Goal: Check status: Check status

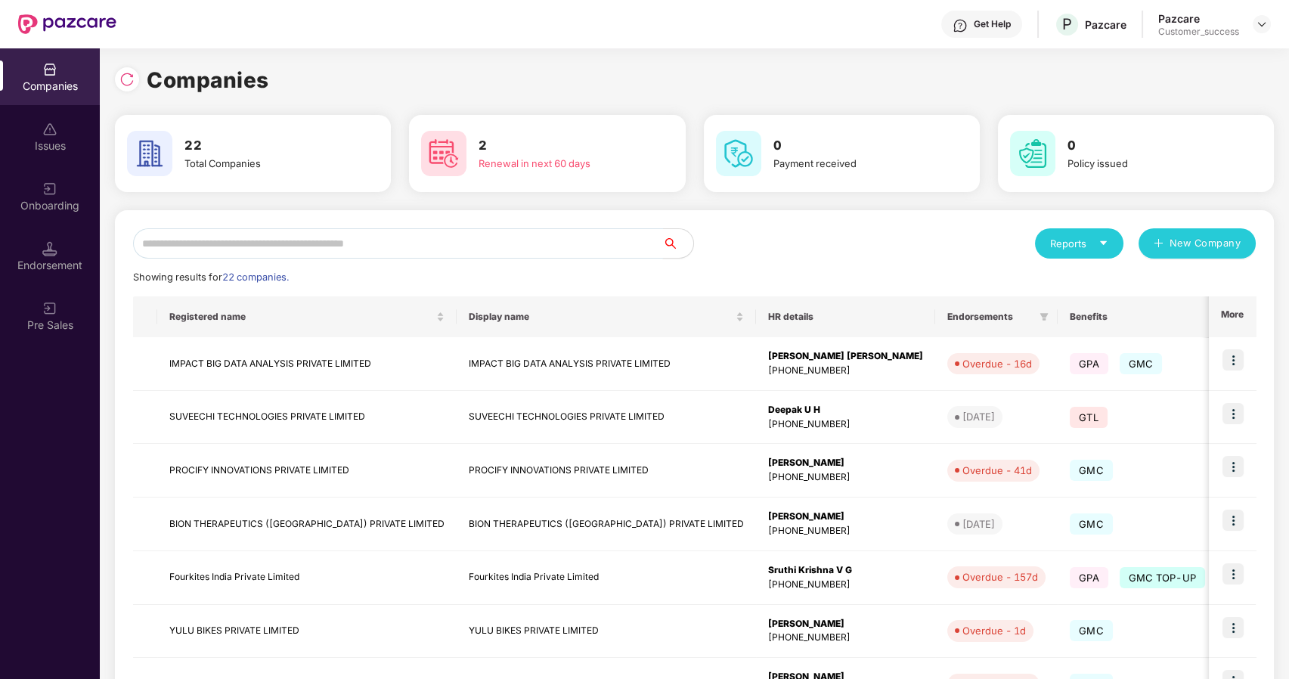
click at [320, 235] on input "text" at bounding box center [398, 243] width 530 height 30
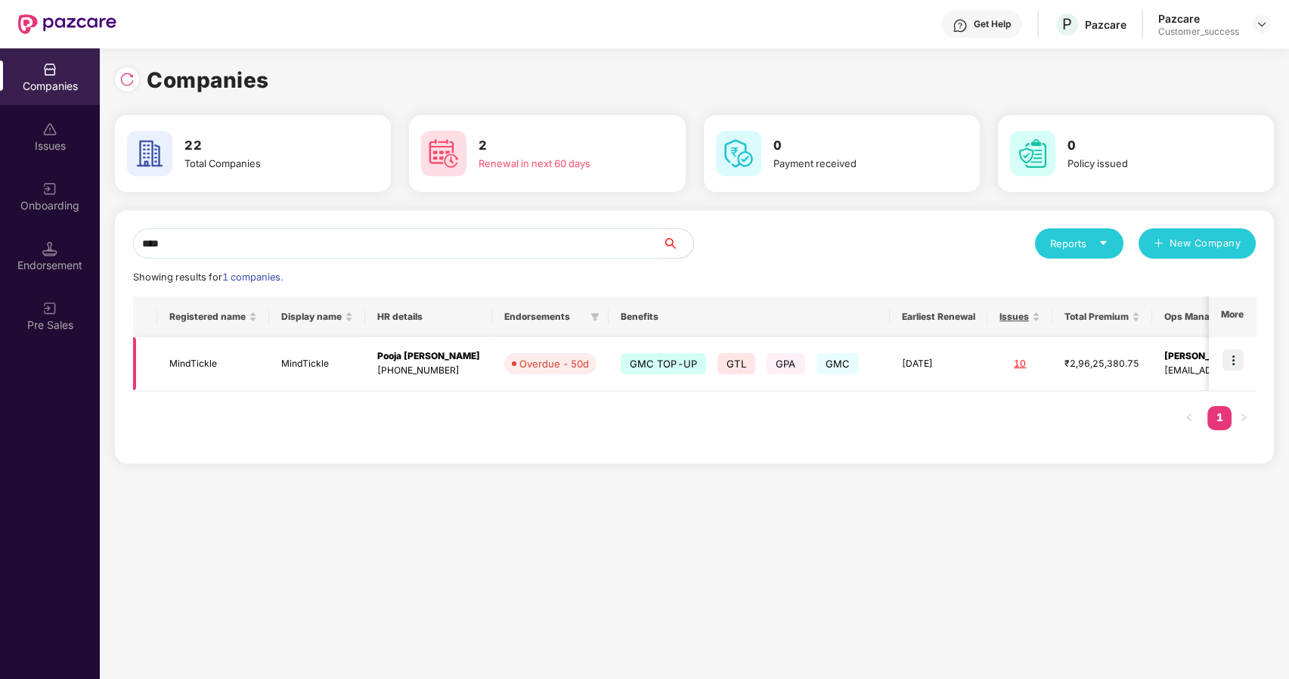
type input "****"
click at [1239, 360] on img at bounding box center [1233, 359] width 21 height 21
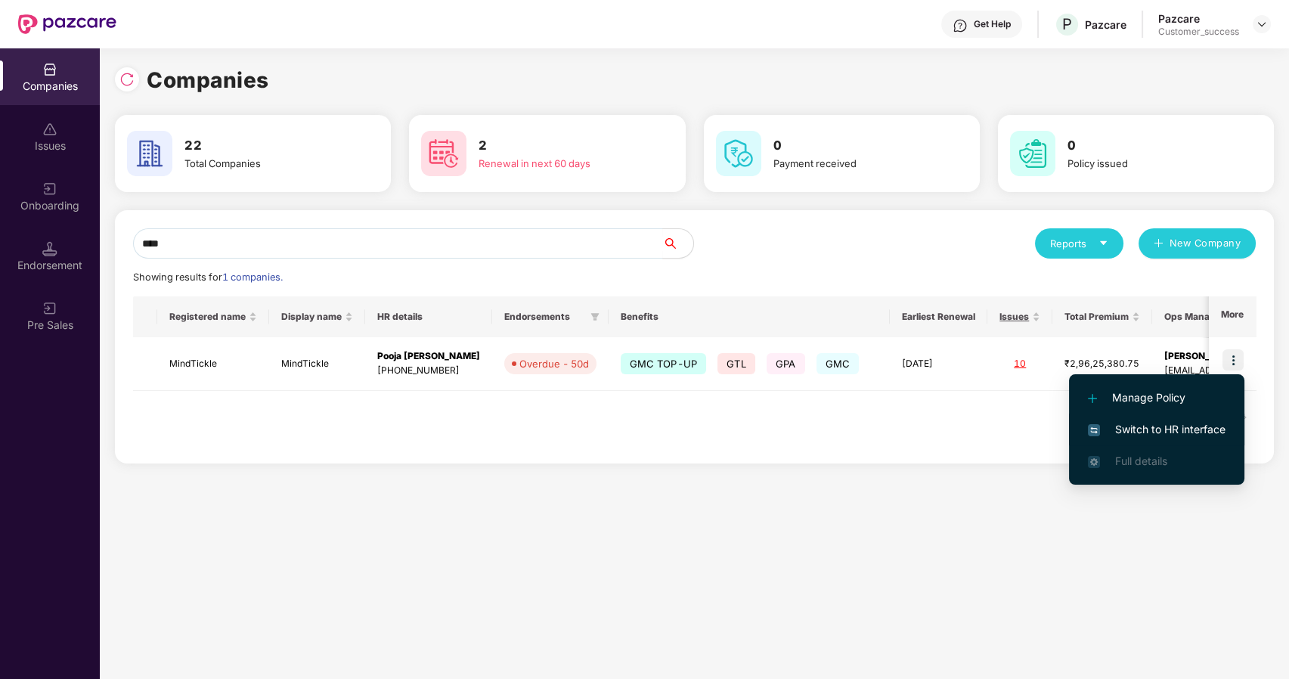
click at [1146, 429] on span "Switch to HR interface" at bounding box center [1157, 429] width 138 height 17
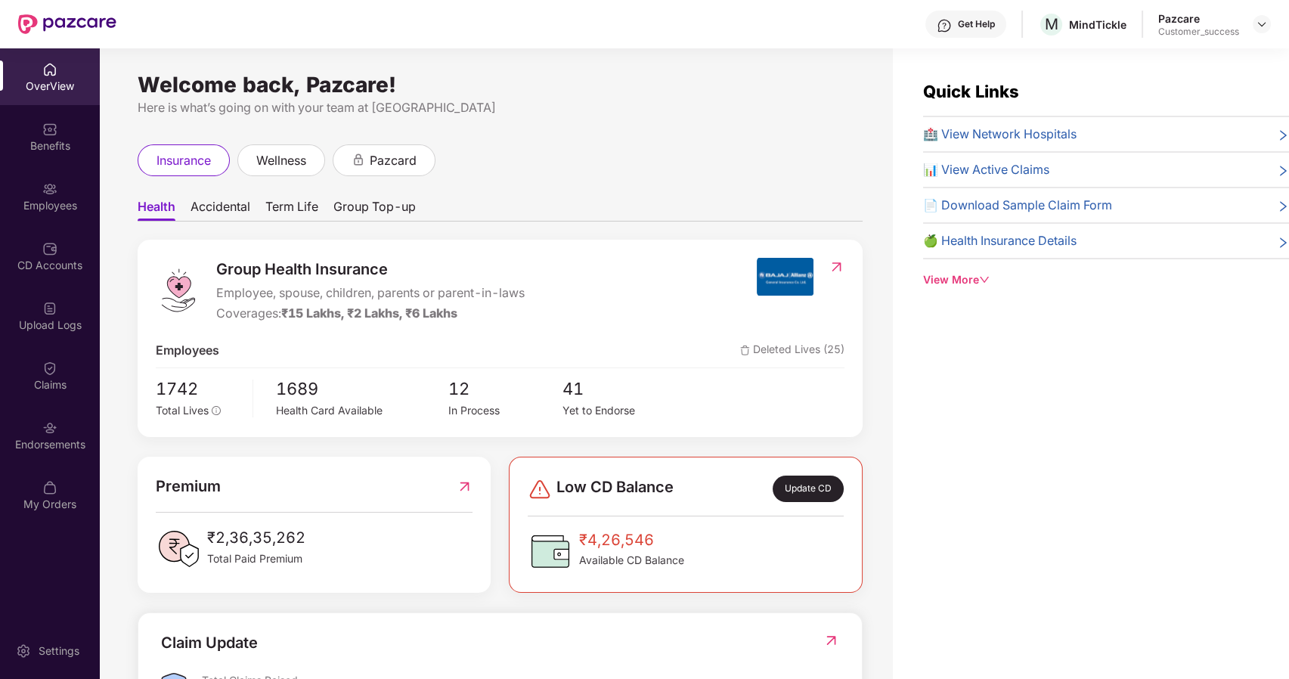
click at [51, 147] on div "Benefits" at bounding box center [50, 145] width 100 height 15
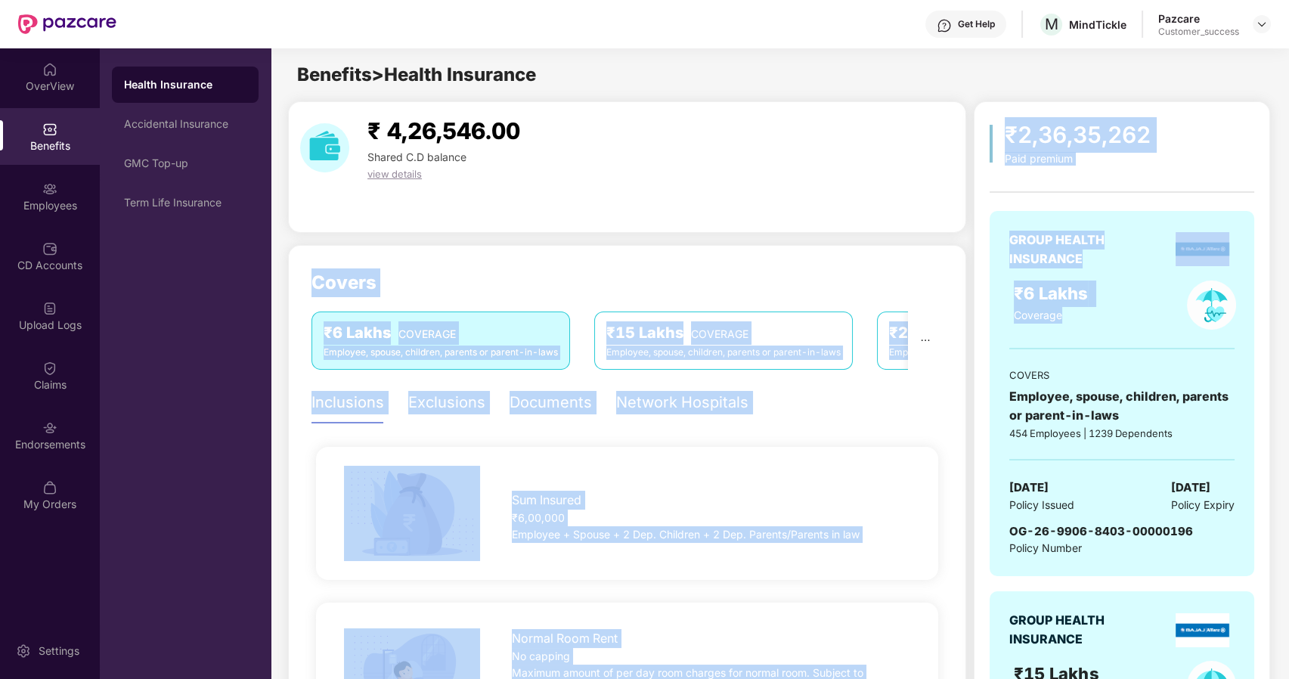
drag, startPoint x: 1074, startPoint y: 313, endPoint x: 877, endPoint y: 178, distance: 238.7
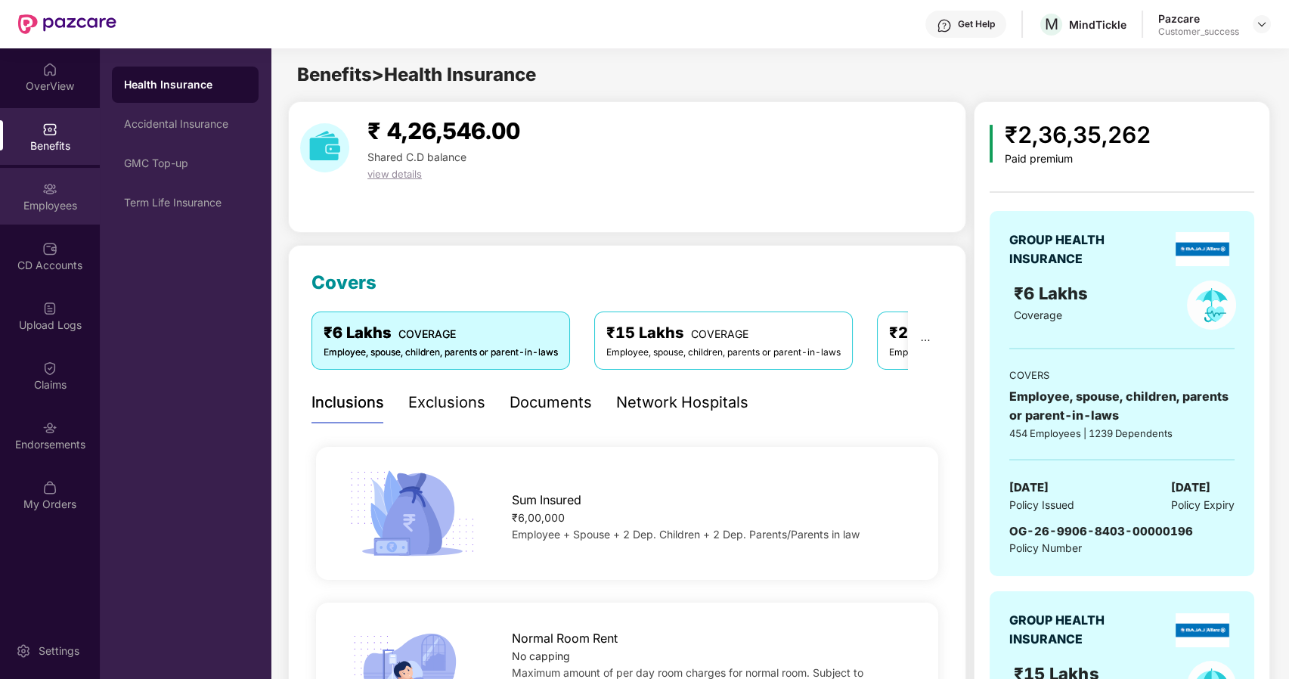
click at [67, 201] on div "Employees" at bounding box center [50, 205] width 100 height 15
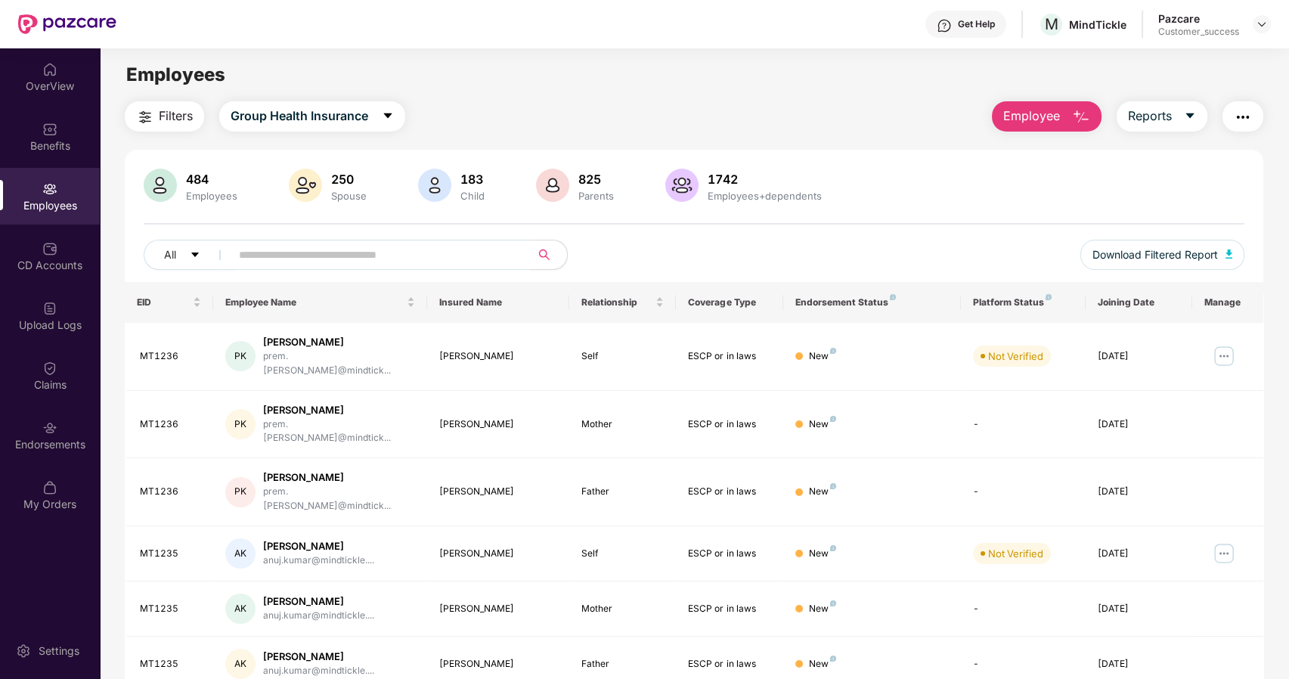
click at [302, 248] on input "text" at bounding box center [374, 254] width 271 height 23
type input "*"
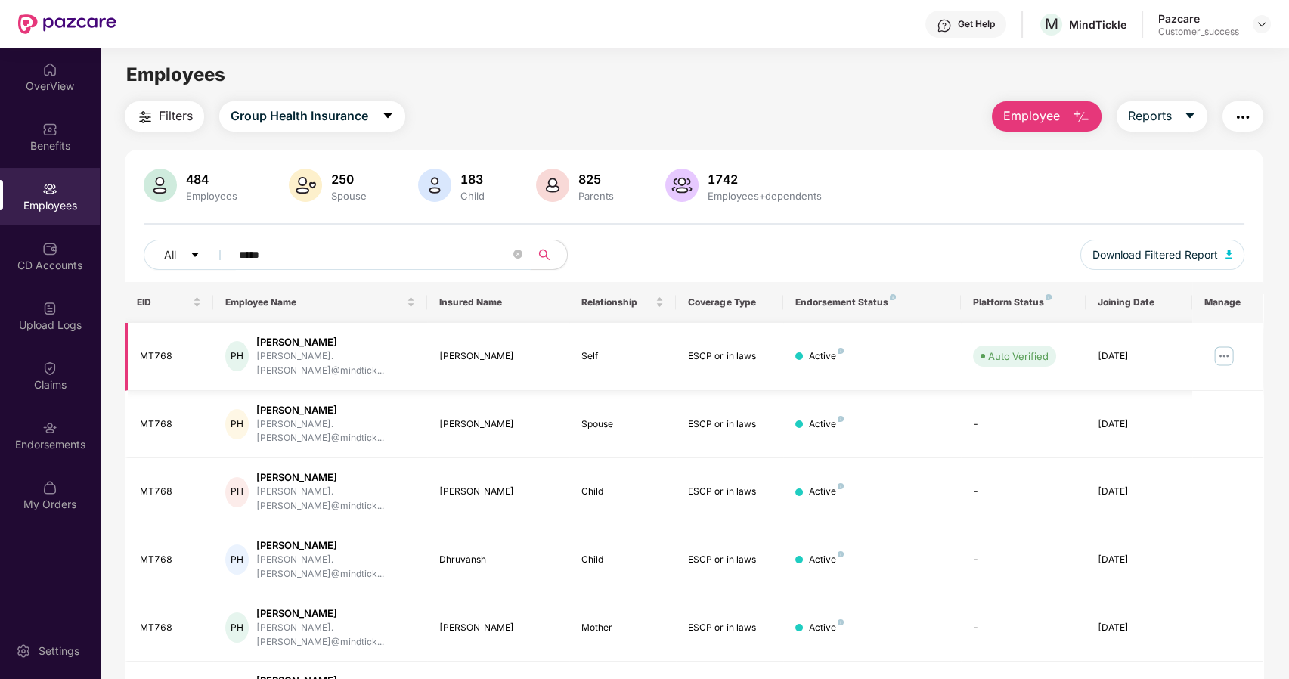
type input "*****"
click at [1226, 348] on img at bounding box center [1224, 356] width 24 height 24
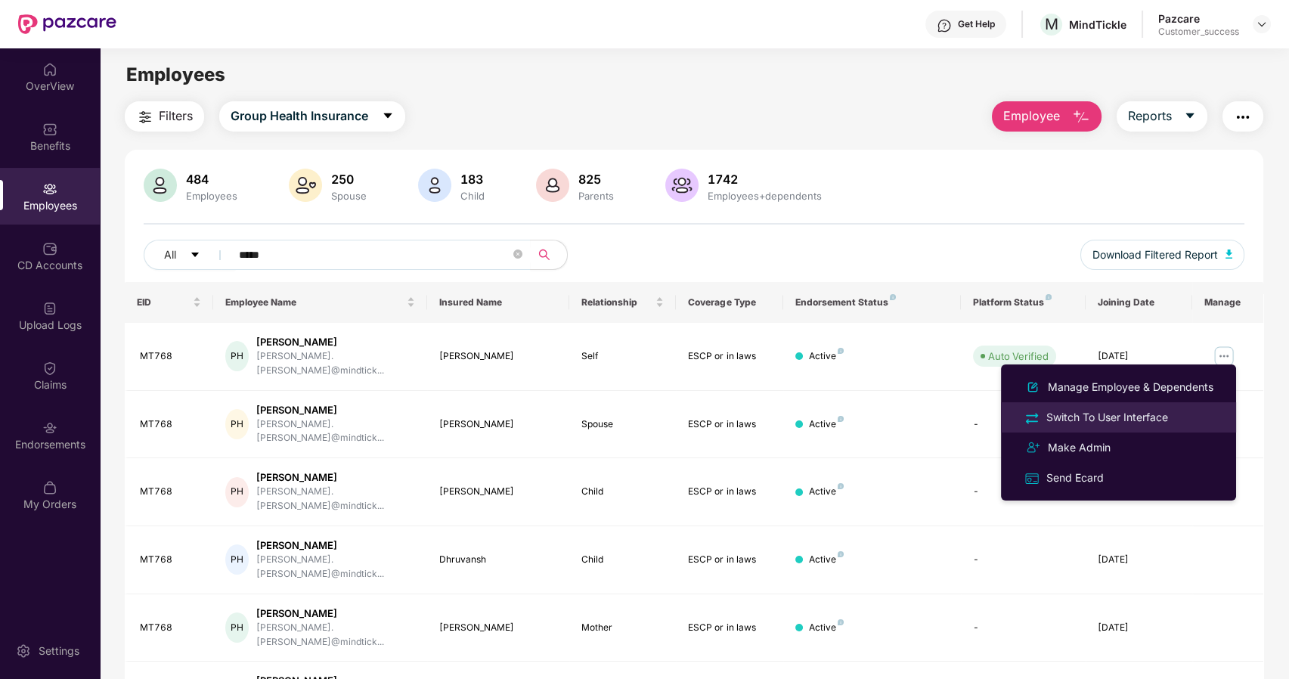
click at [1112, 420] on div "Switch To User Interface" at bounding box center [1107, 417] width 128 height 17
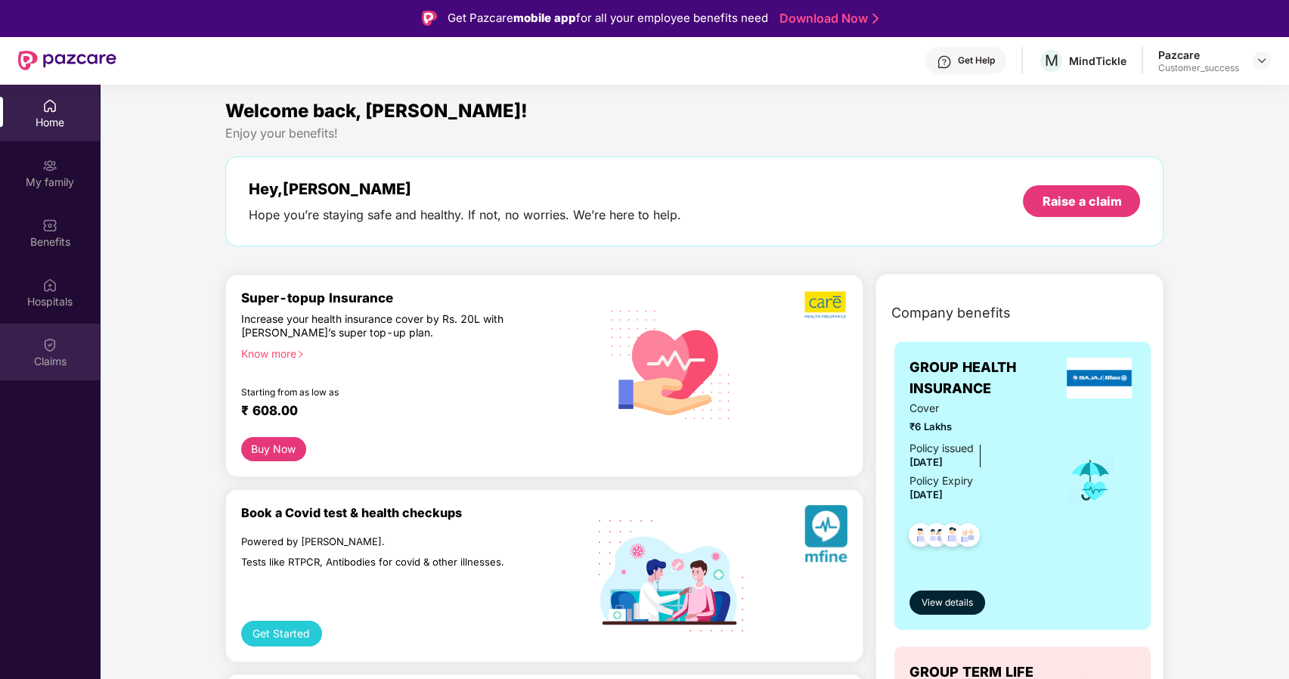
click at [54, 366] on div "Claims" at bounding box center [50, 361] width 100 height 15
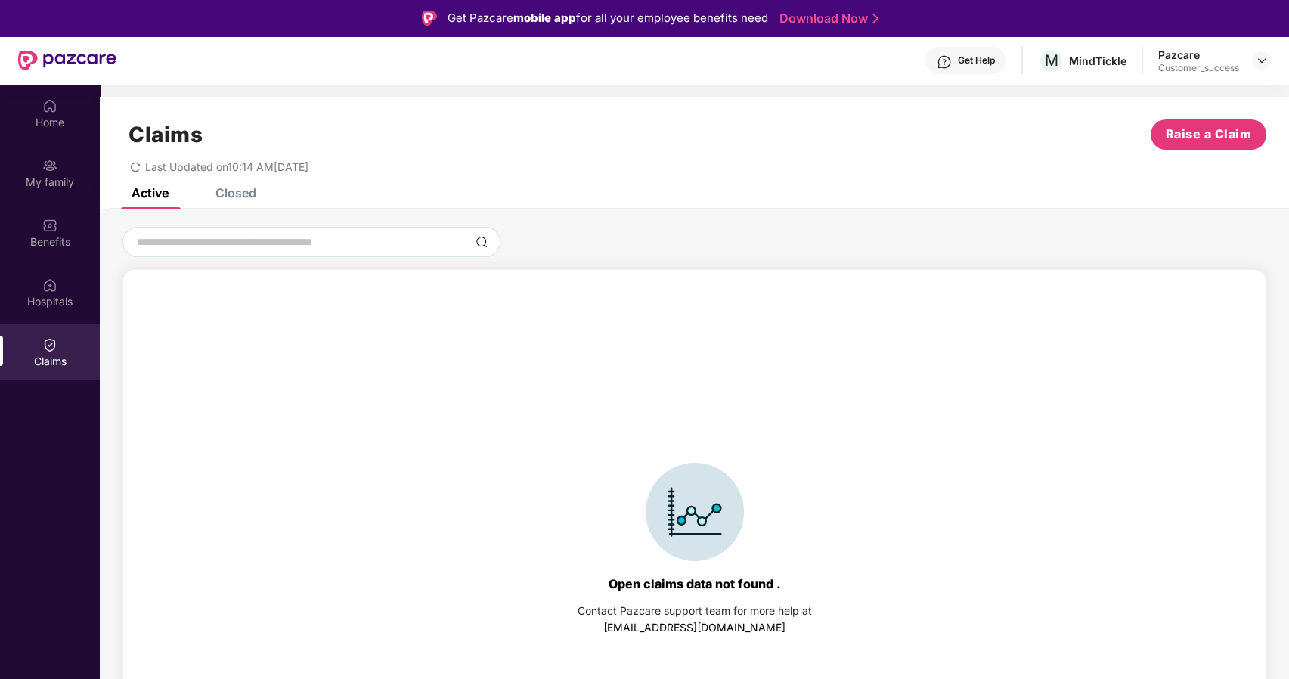
click at [227, 194] on div "Closed" at bounding box center [235, 192] width 41 height 15
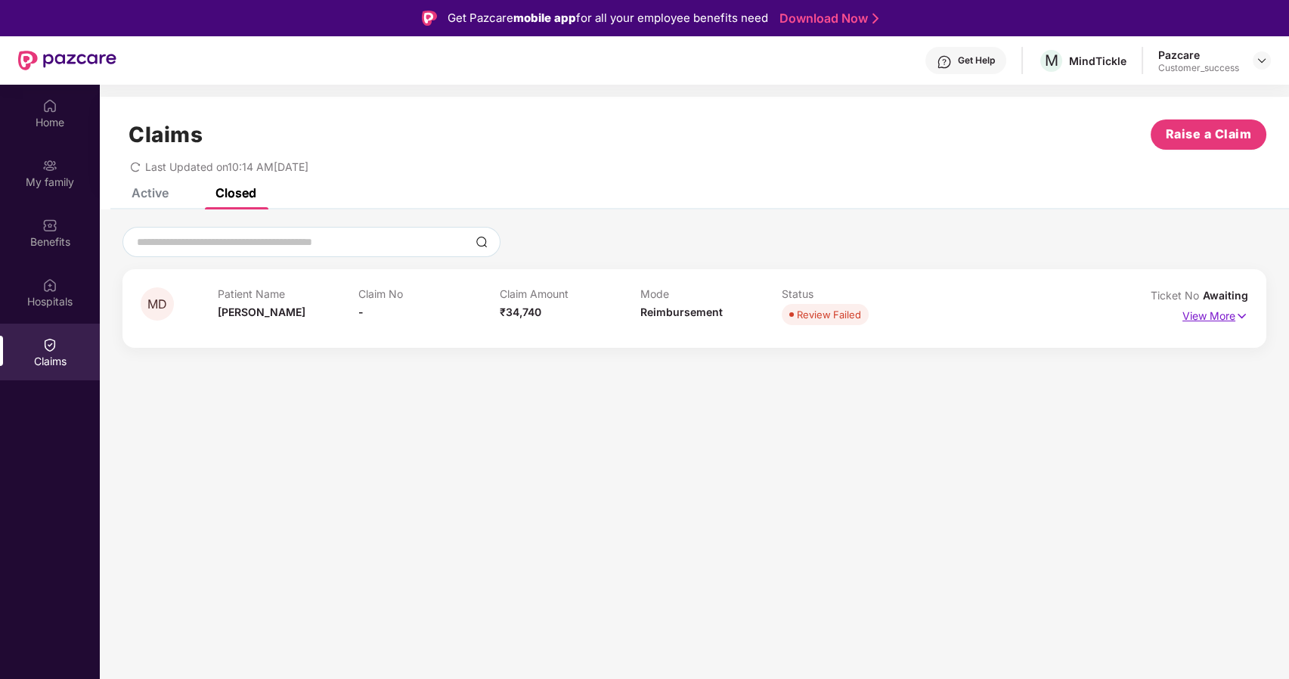
click at [1201, 318] on p "View More" at bounding box center [1216, 314] width 66 height 20
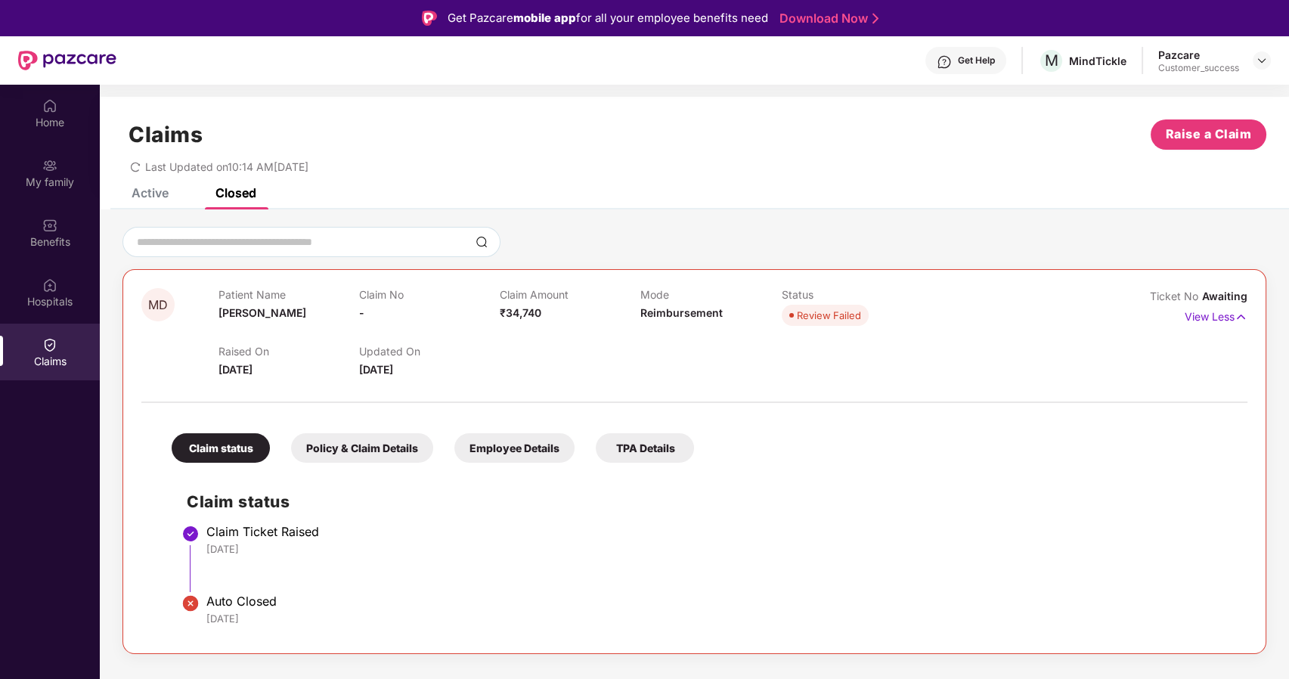
scroll to position [85, 0]
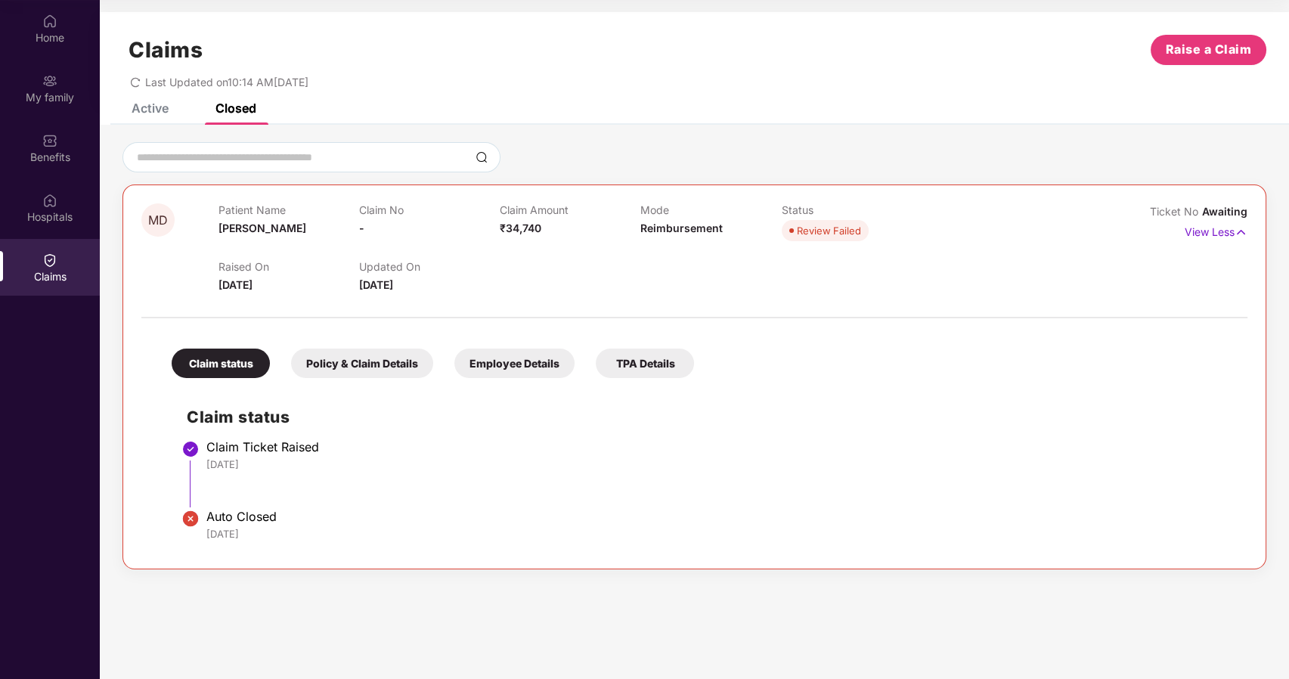
click at [139, 107] on div "Active" at bounding box center [150, 108] width 37 height 15
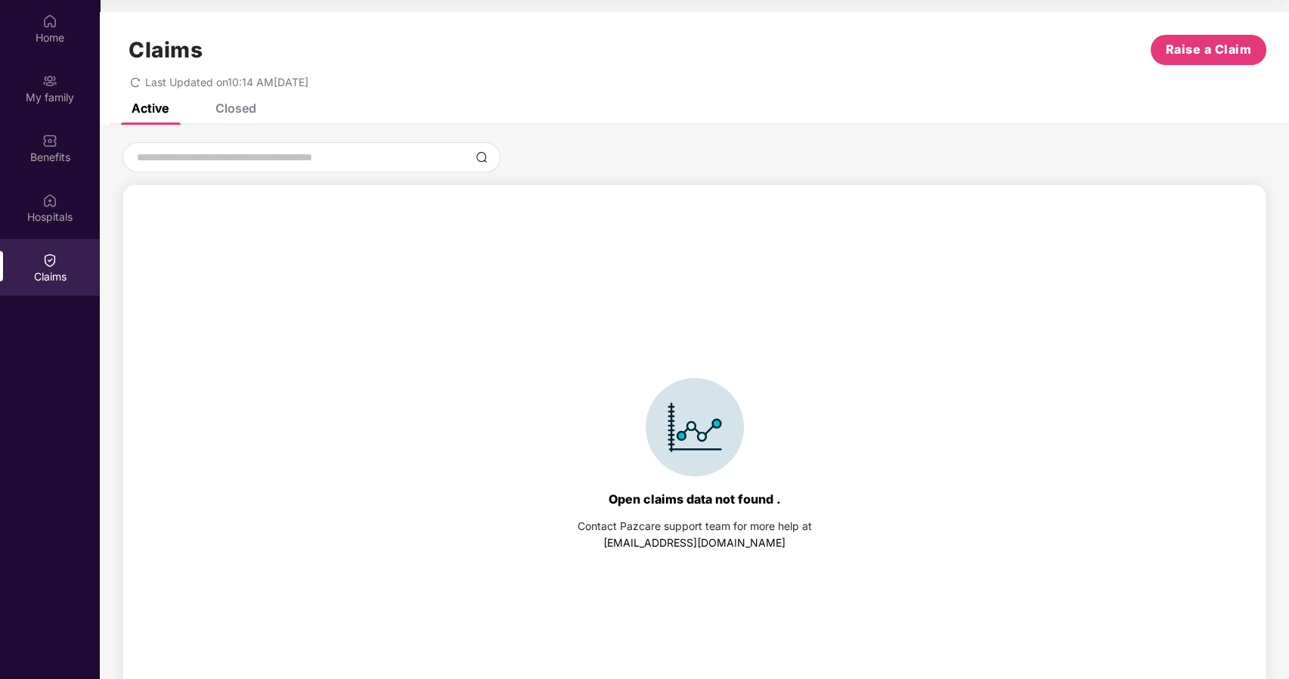
click at [226, 99] on div "Claims Raise a Claim Last Updated on 10:14 AM[DATE]" at bounding box center [694, 57] width 1189 height 91
click at [230, 108] on div "Closed" at bounding box center [235, 108] width 41 height 15
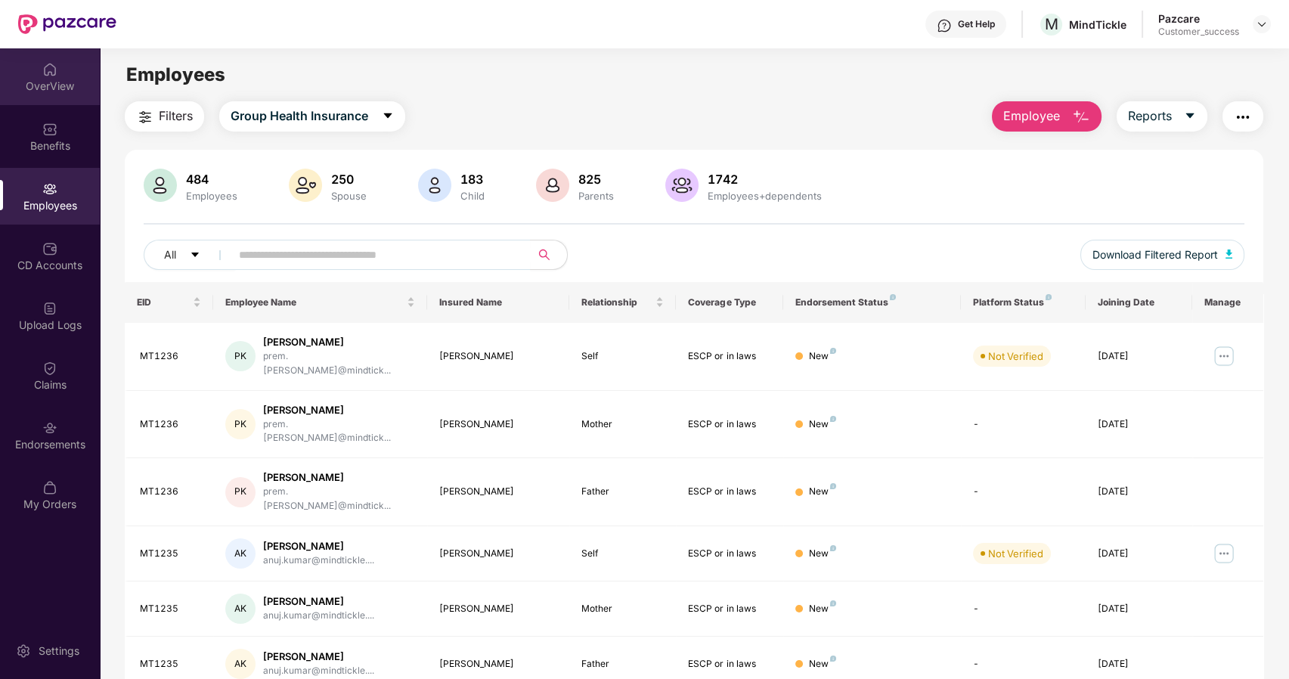
click at [45, 101] on div "OverView" at bounding box center [50, 76] width 100 height 57
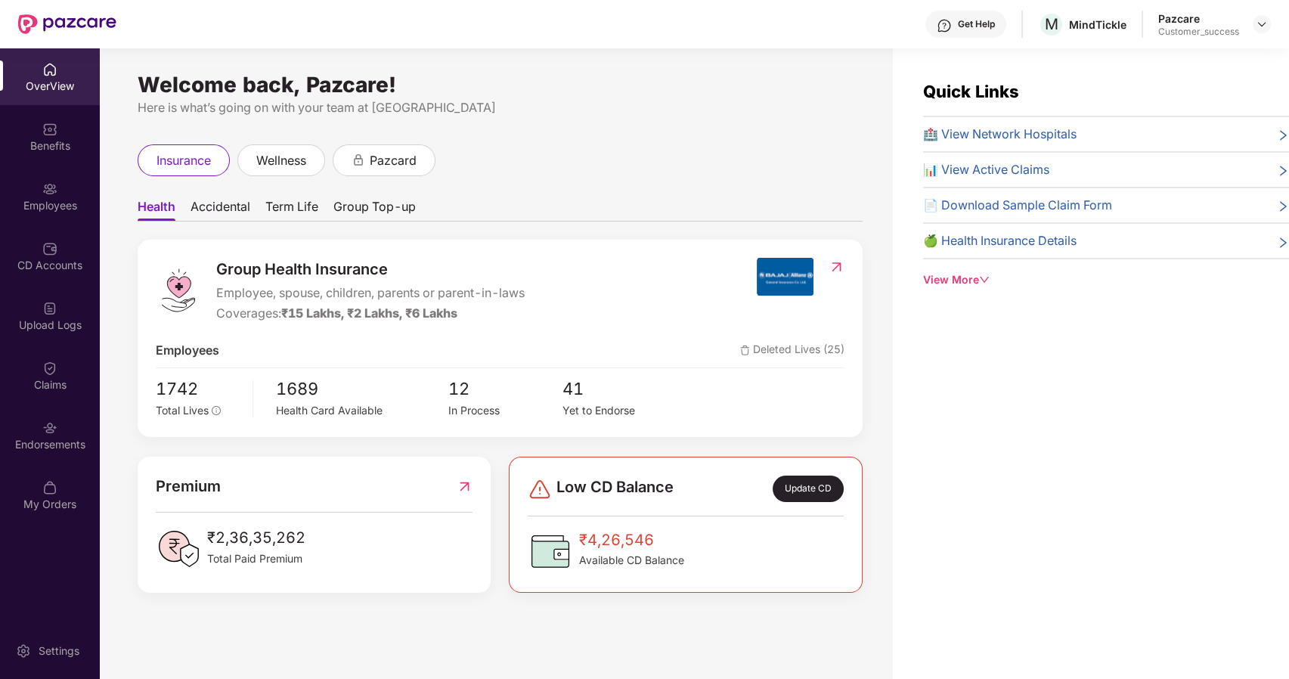
click at [51, 142] on div "Benefits" at bounding box center [50, 145] width 100 height 15
